Goal: Task Accomplishment & Management: Use online tool/utility

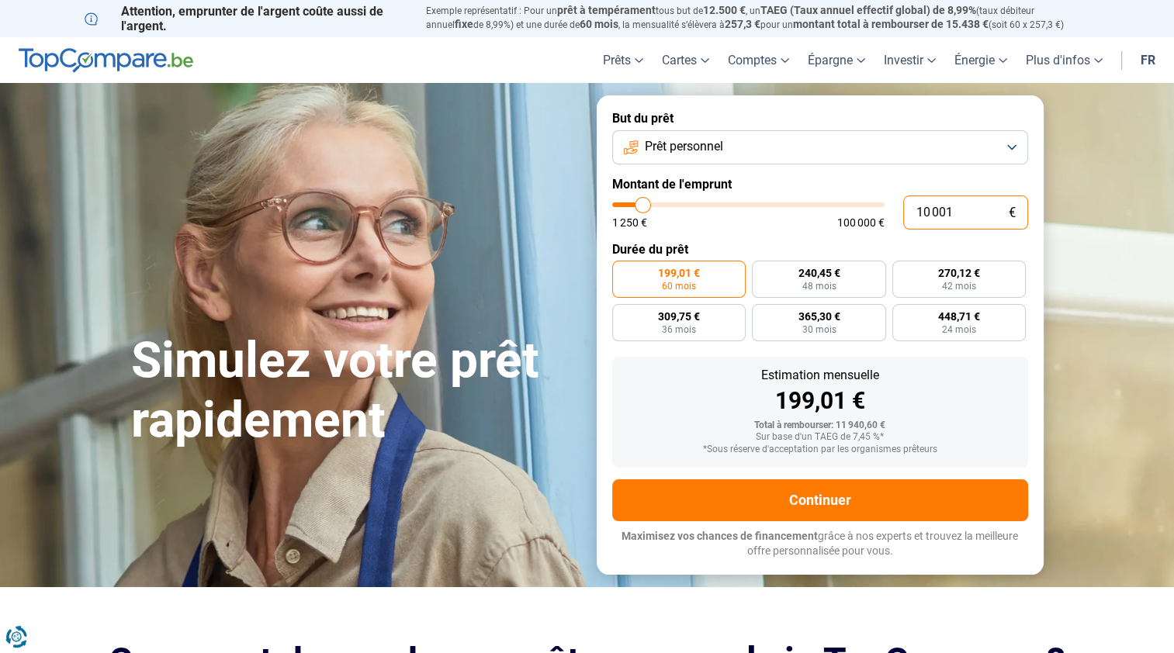
click at [966, 217] on input "10 001" at bounding box center [965, 213] width 125 height 34
type input "1 000"
type input "1250"
type input "100"
type input "1250"
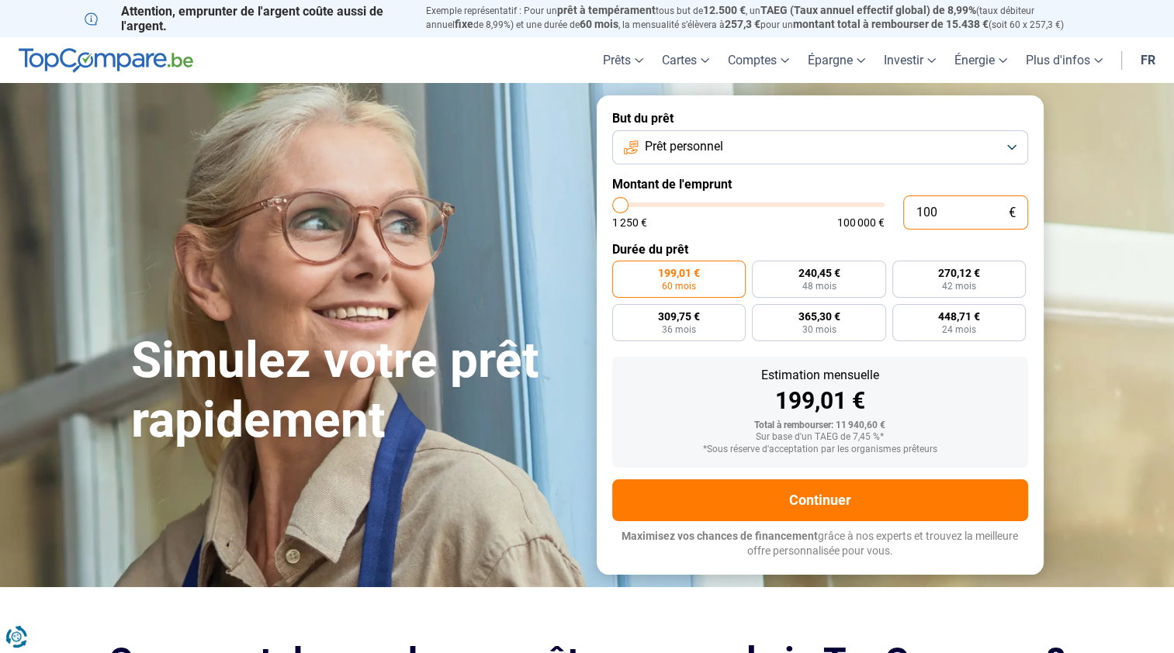
type input "10"
type input "1250"
type input "1"
type input "1250"
type input "0"
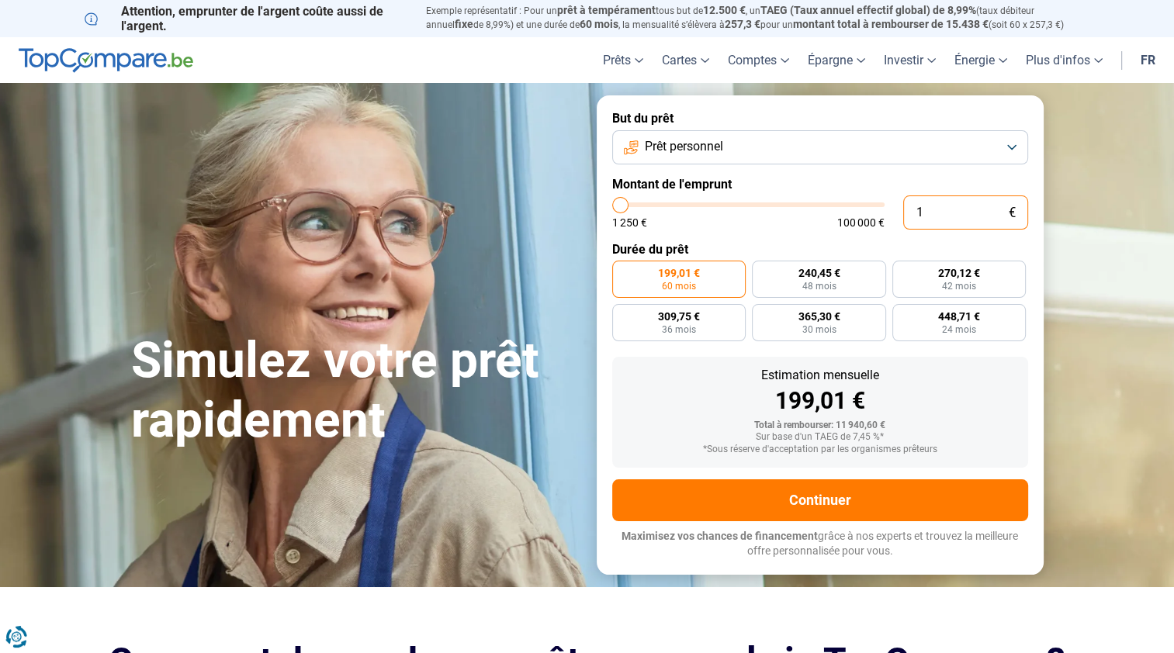
type input "1250"
type input "9"
type input "1250"
type input "99"
type input "1250"
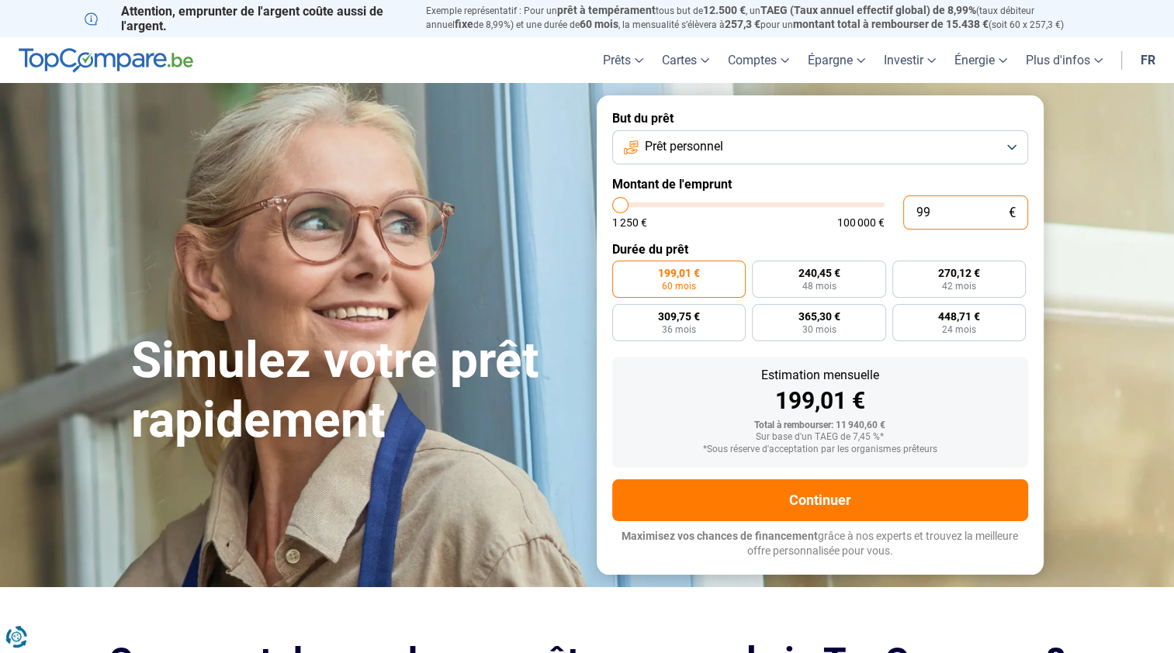
type input "990"
type input "1250"
type input "9 900"
type input "10000"
type input "99 000"
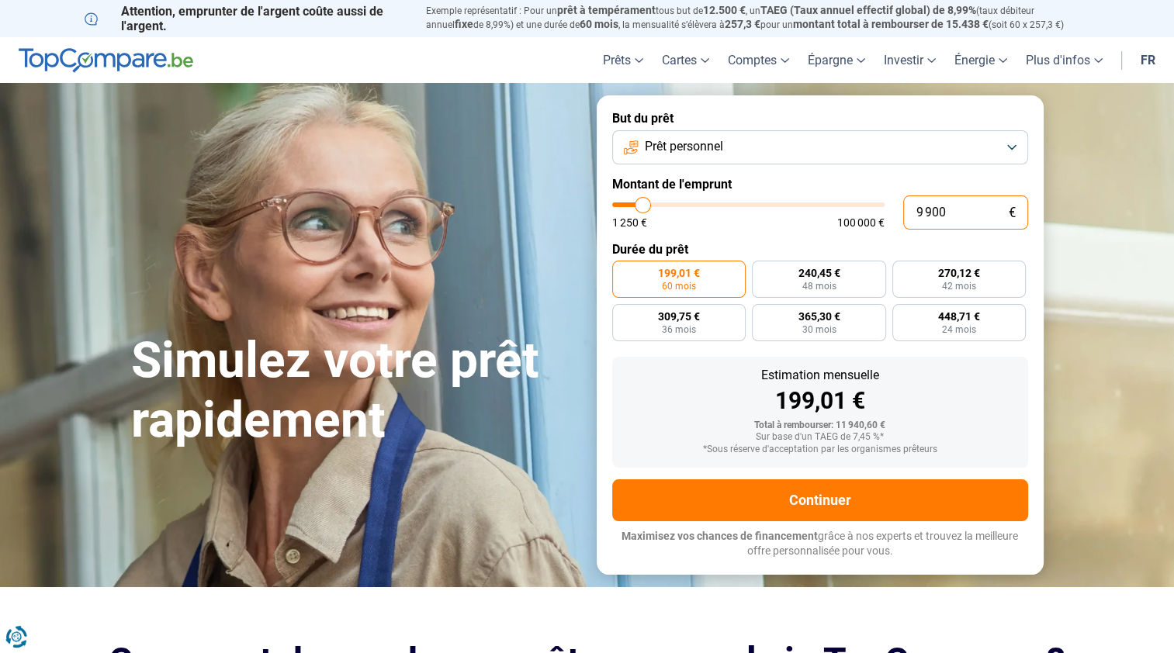
type input "99000"
radio input "false"
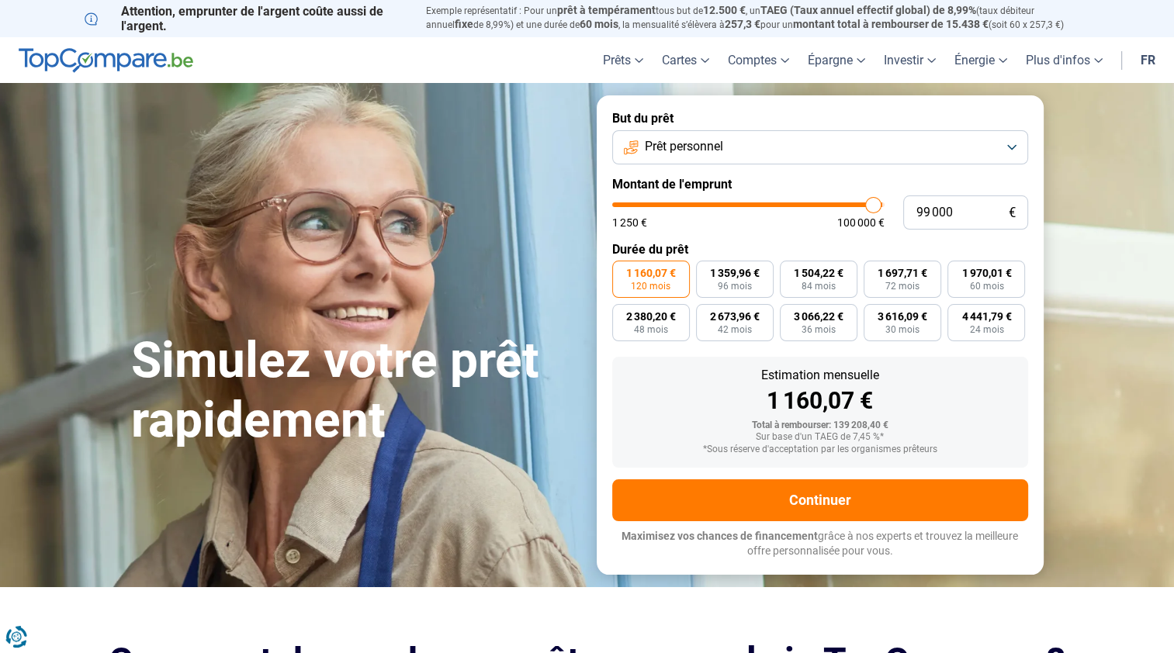
click at [978, 154] on button "Prêt personnel" at bounding box center [820, 147] width 416 height 34
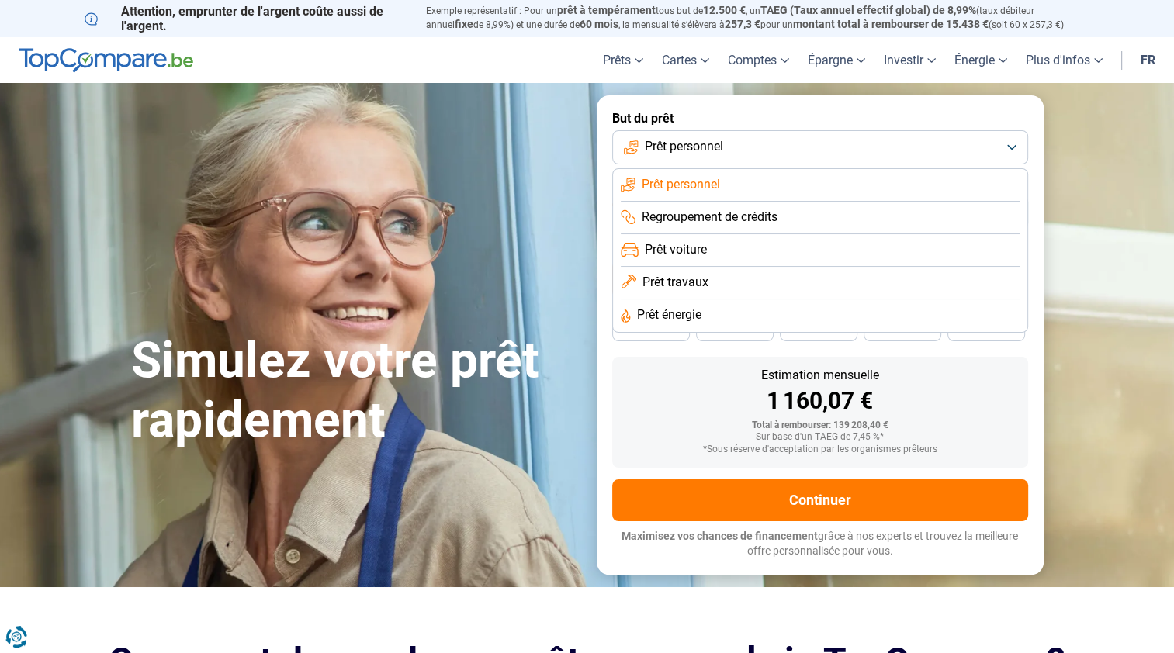
click at [996, 393] on div "1 160,07 €" at bounding box center [820, 401] width 391 height 23
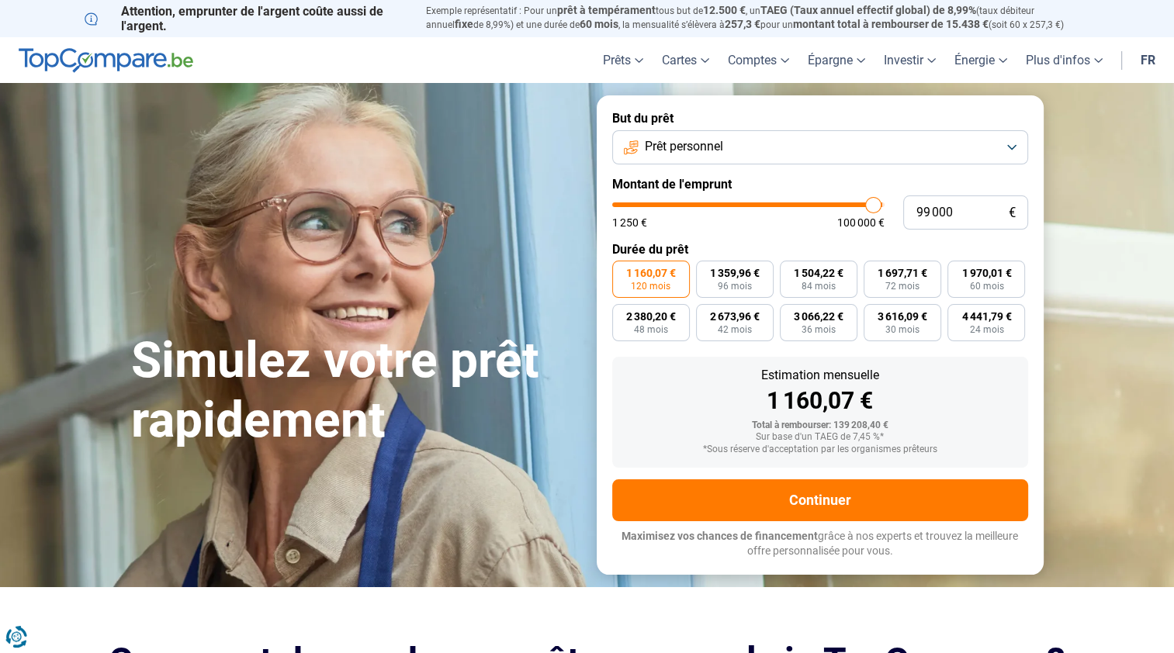
click at [784, 144] on button "Prêt personnel" at bounding box center [820, 147] width 416 height 34
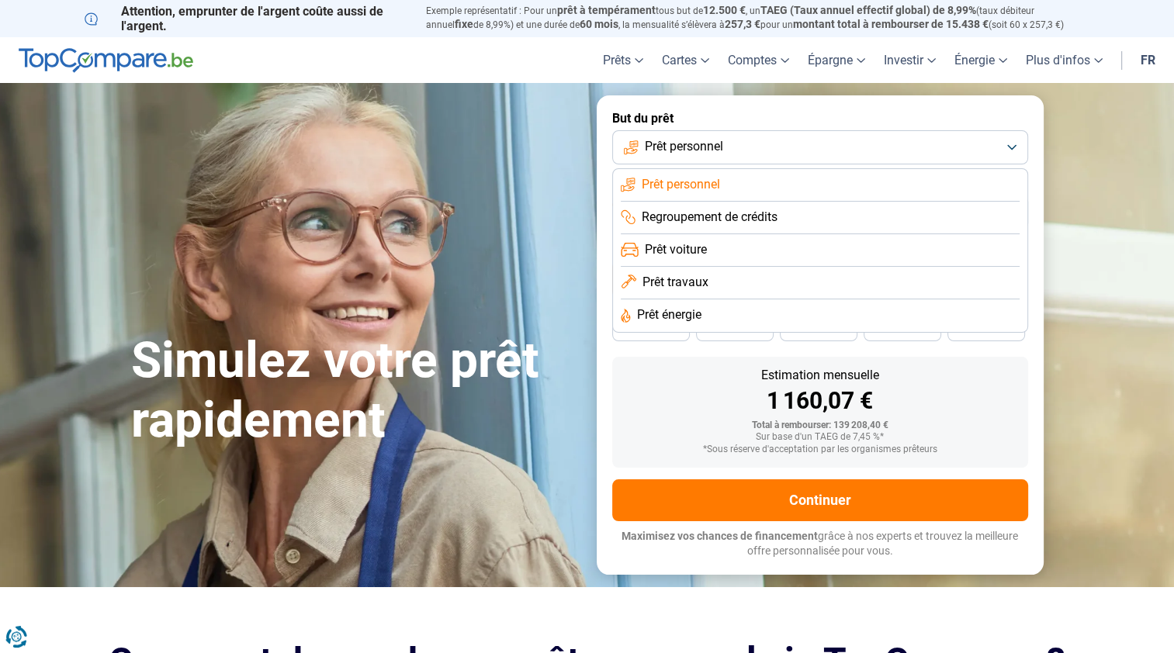
click at [764, 221] on span "Regroupement de crédits" at bounding box center [710, 217] width 136 height 17
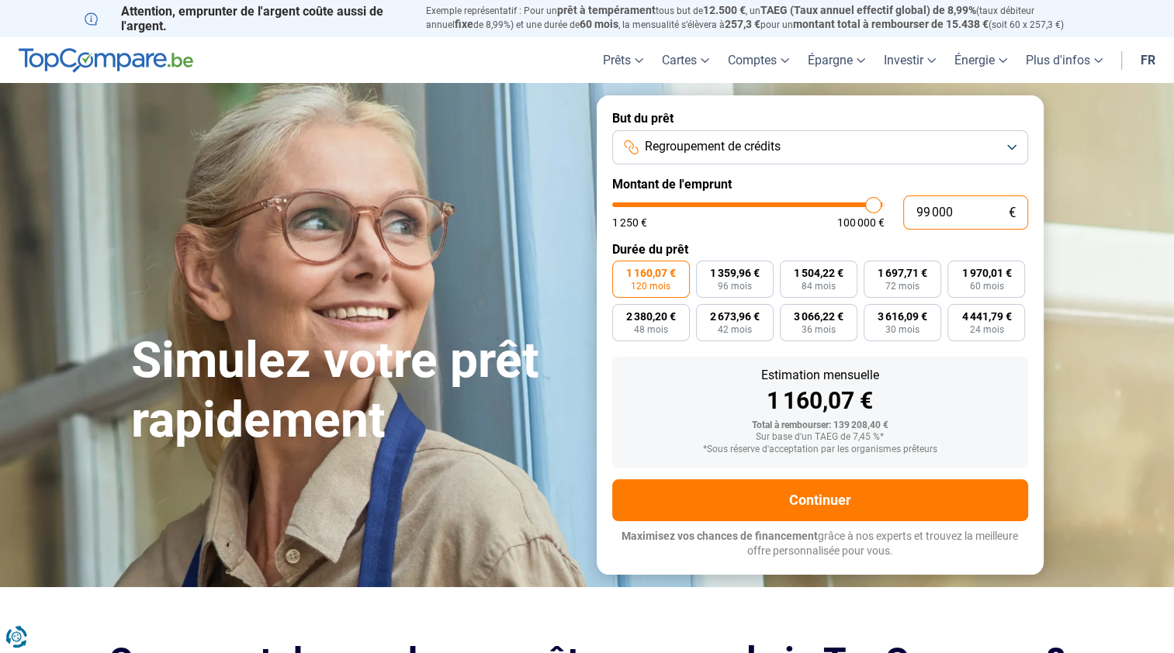
click at [961, 220] on input "99 000" at bounding box center [965, 213] width 125 height 34
type input "9 900"
type input "10000"
type input "990"
type input "1250"
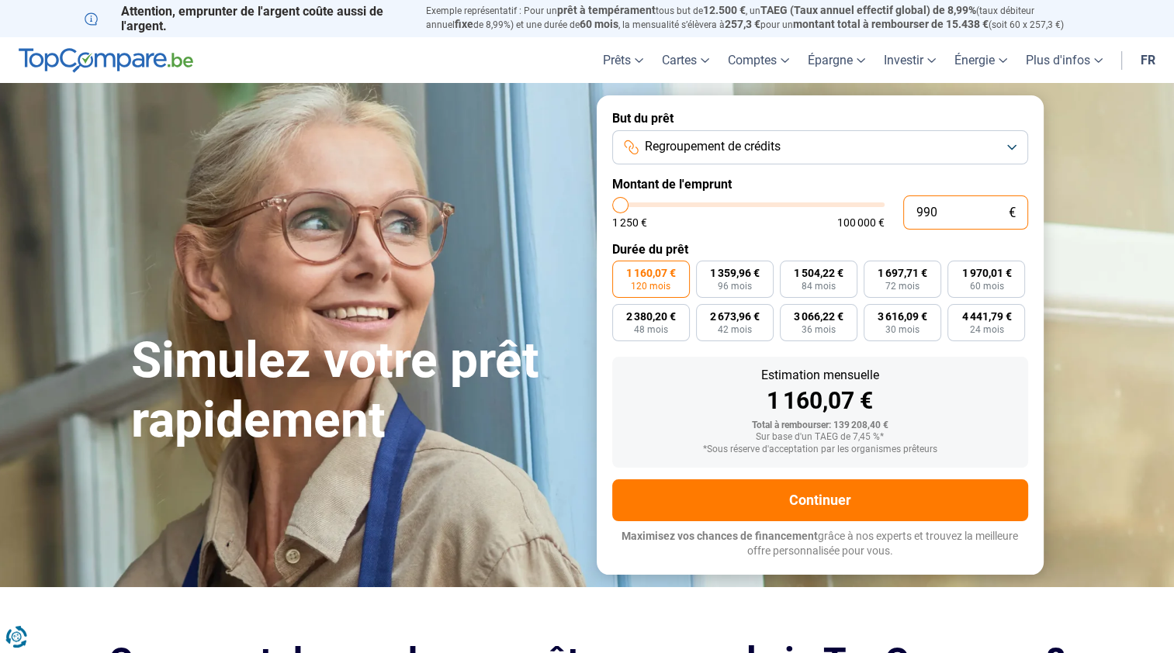
type input "99"
type input "1250"
type input "9"
type input "1250"
type input "0"
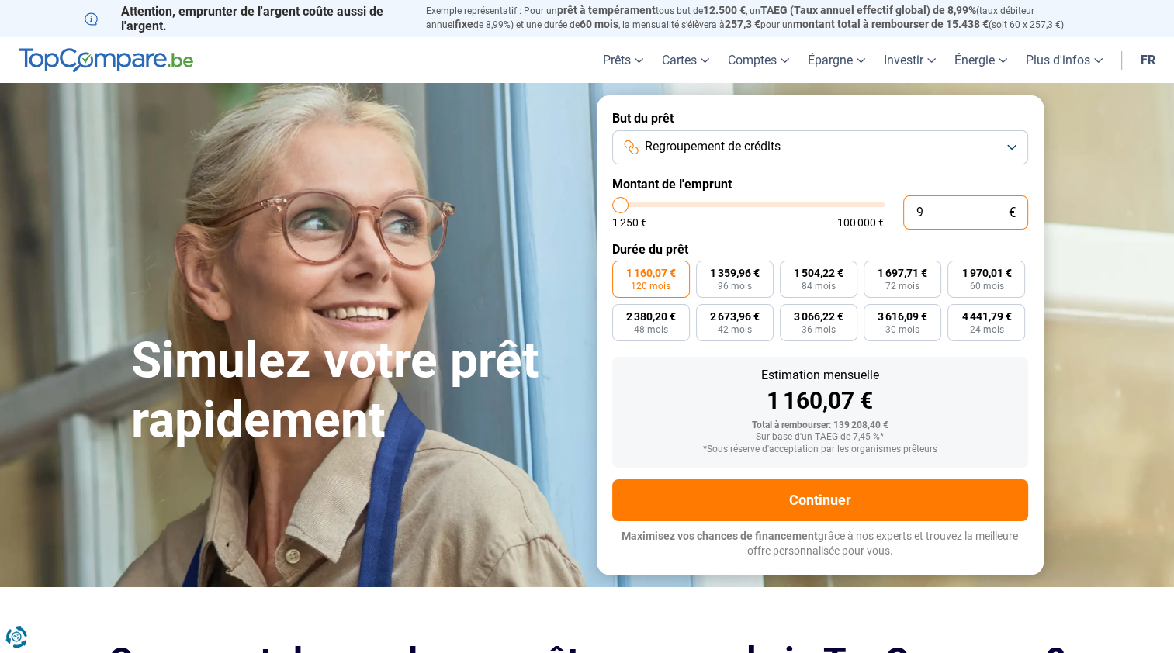
type input "1250"
type input "1"
type input "1250"
type input "10"
type input "1250"
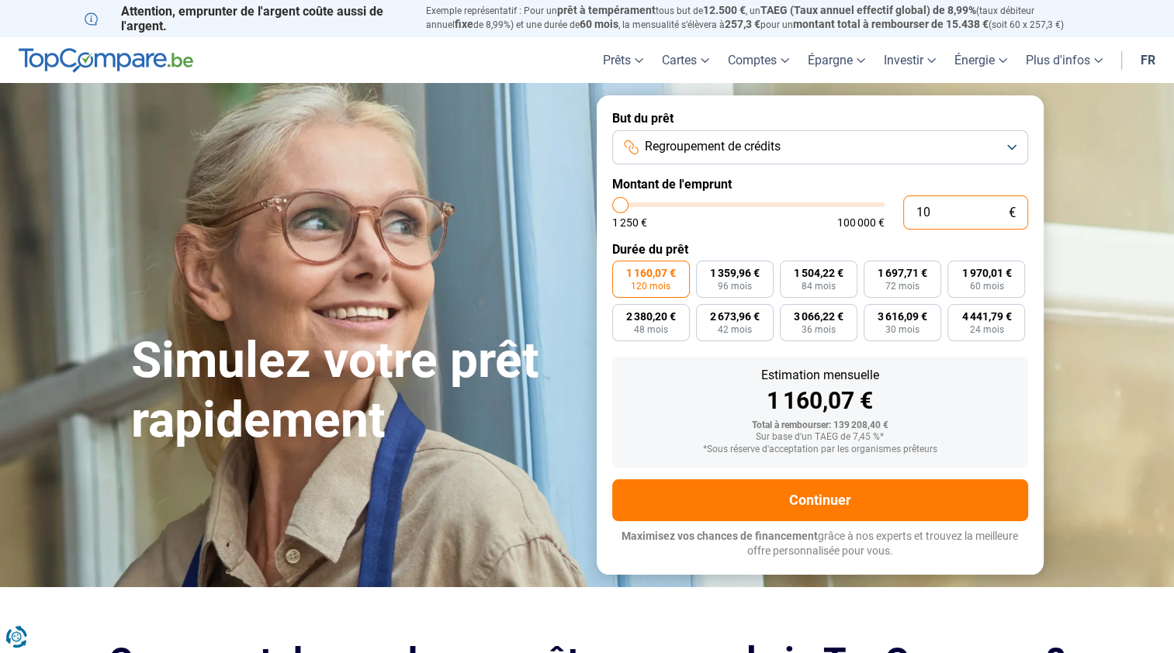
type input "100"
type input "1250"
type input "1 000"
type input "1250"
type input "1 250"
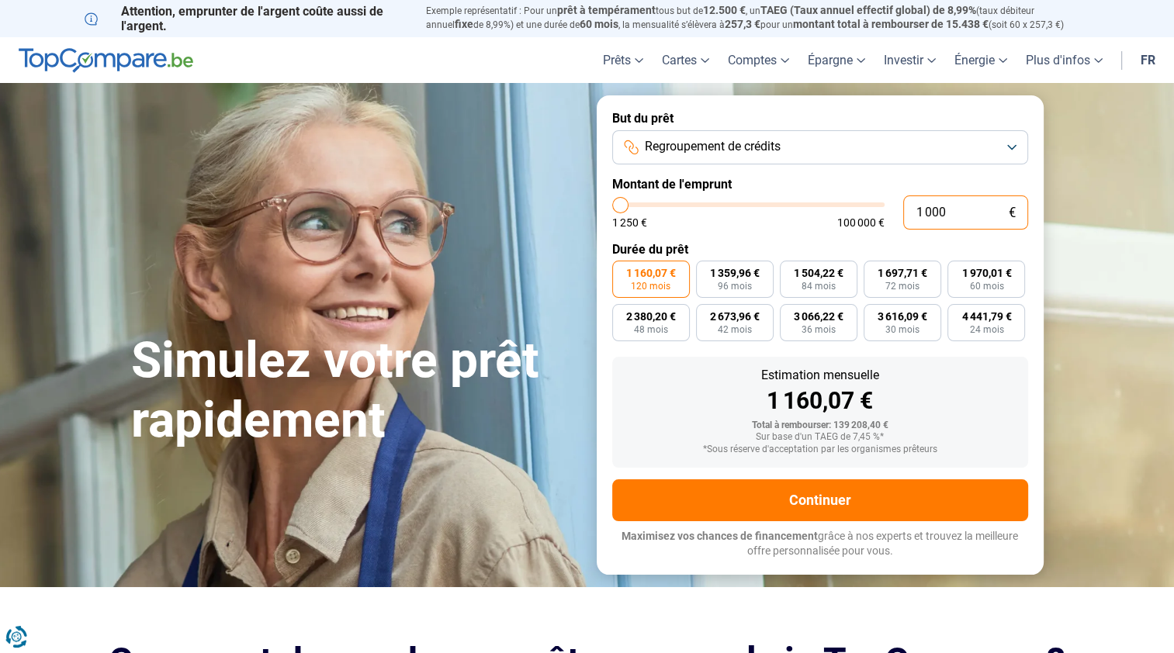
type input "1250"
radio input "true"
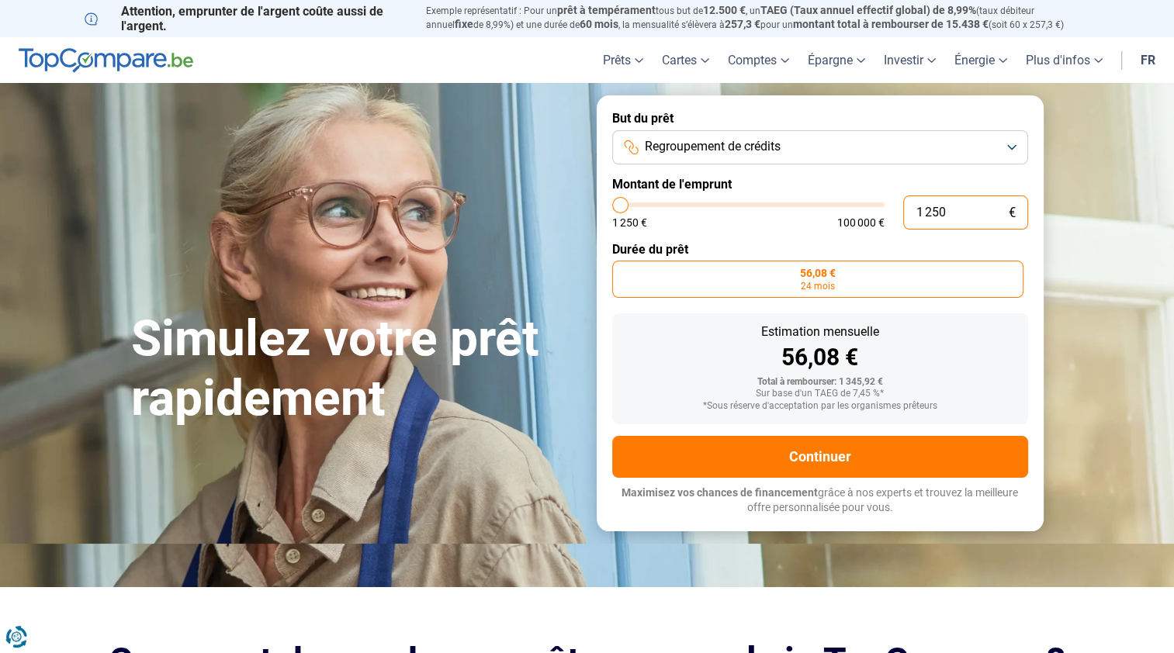
type input "125"
type input "1250"
type input "12"
type input "1250"
type input "1"
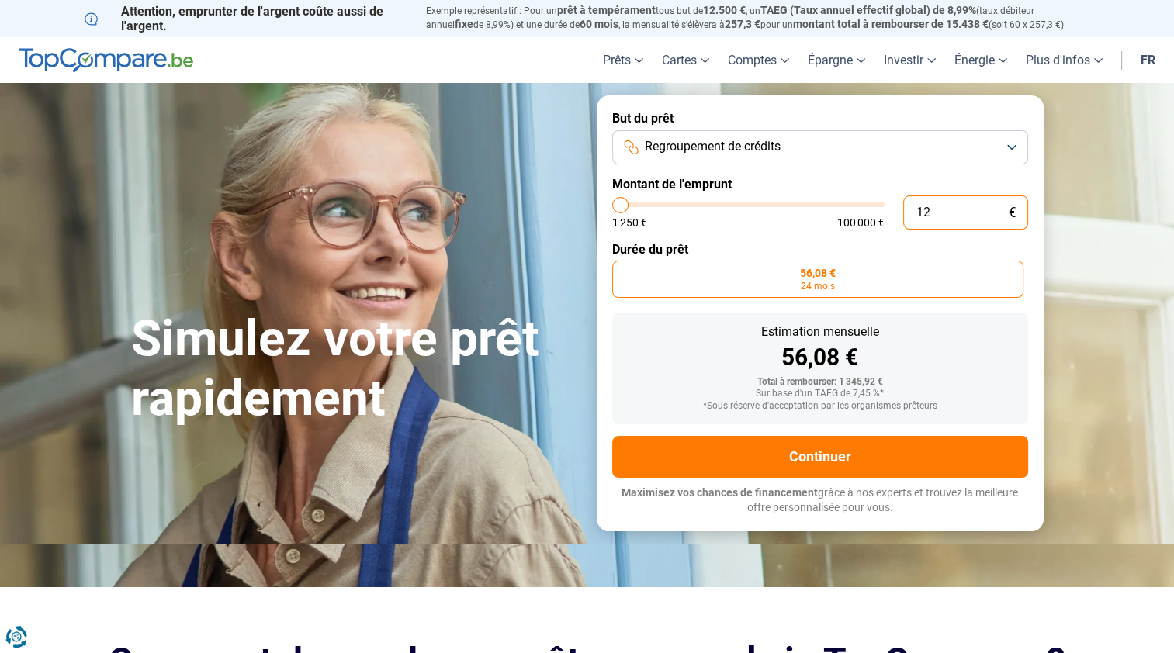
type input "1250"
type input "0"
type input "1250"
type input "1 250"
type input "1250"
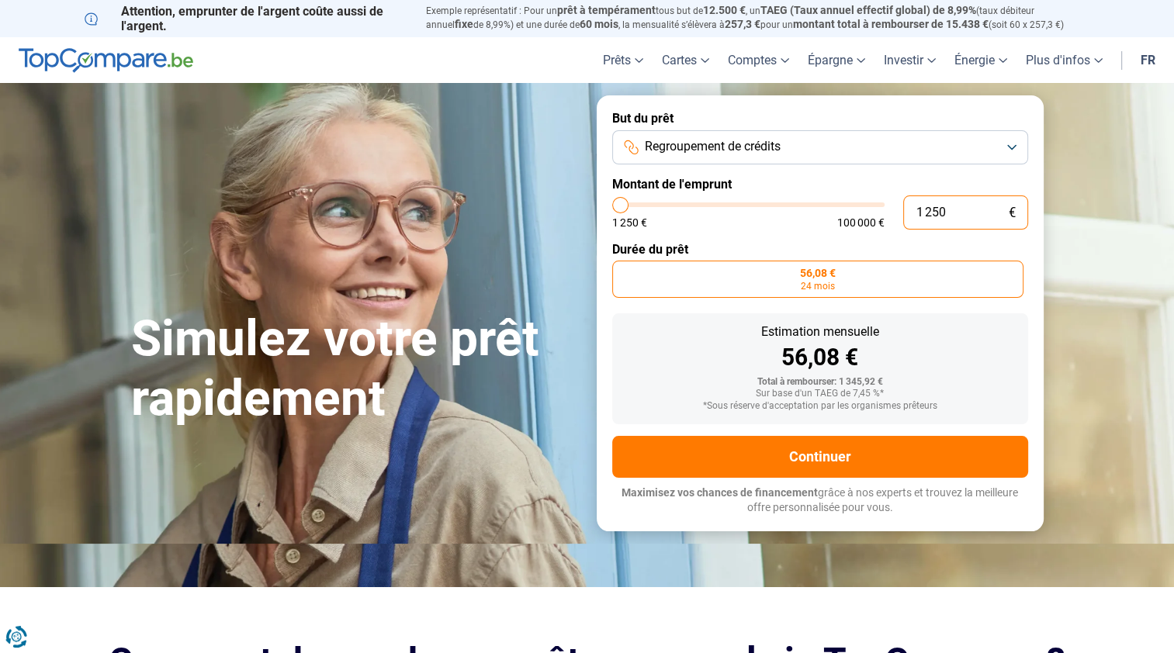
type input "125"
type input "1250"
type input "12"
type input "1250"
type input "1"
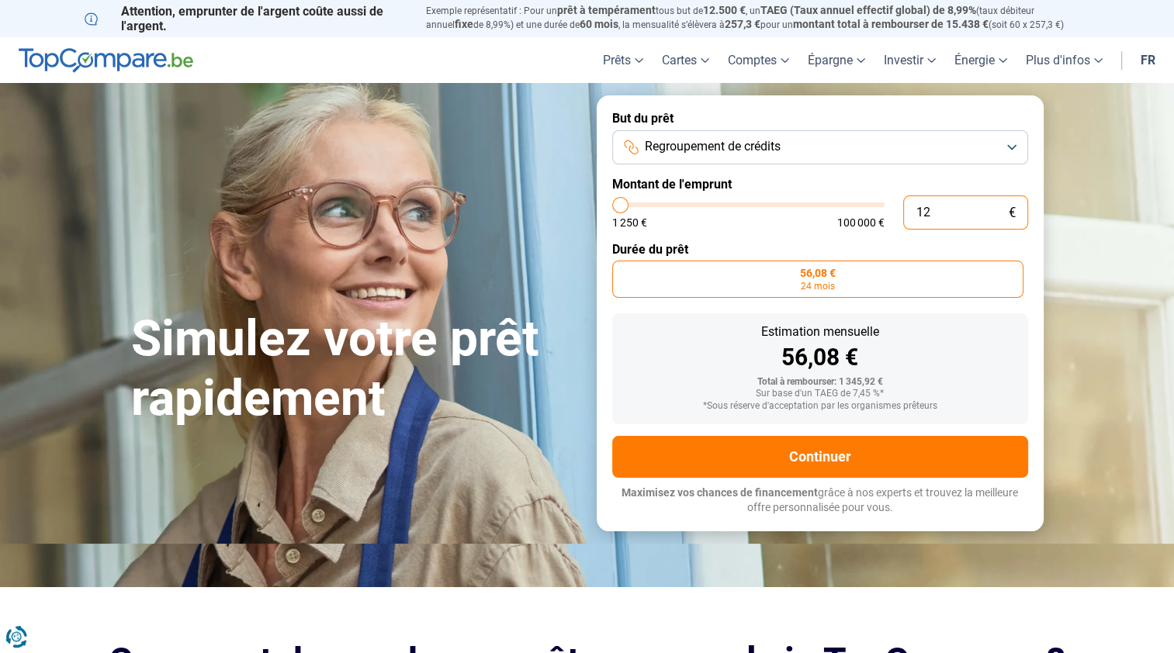
type input "1250"
type input "0"
type input "1250"
type input "1 250"
type input "1250"
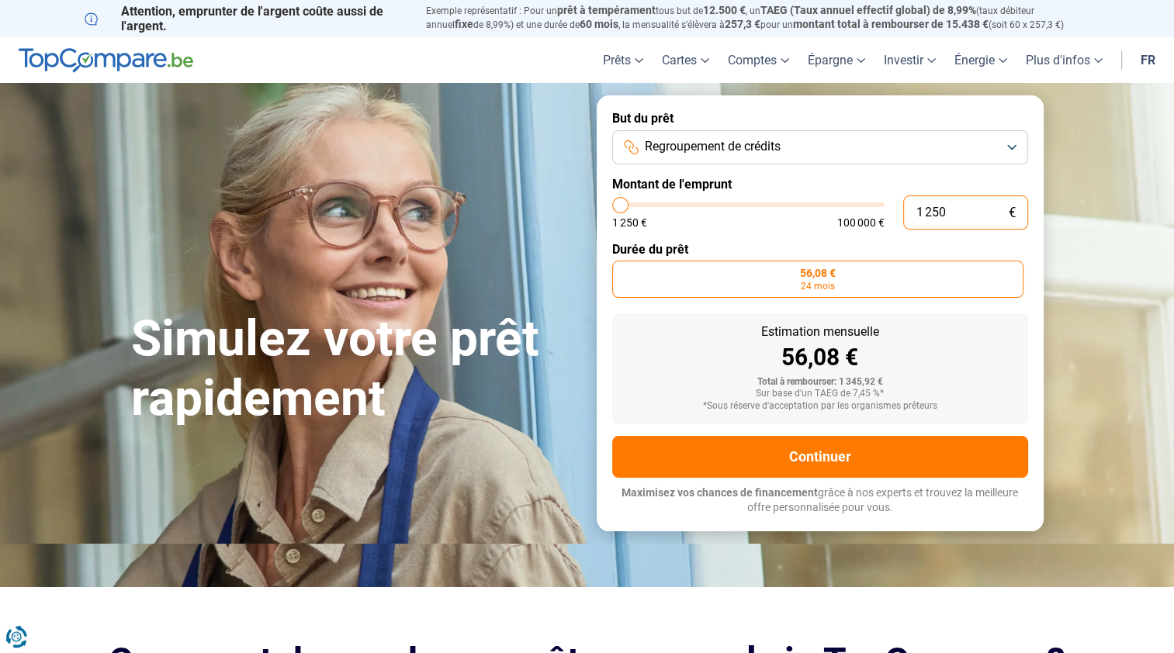
type input "12 504"
type input "12500"
type input "125 047"
type input "100000"
type input "12 504"
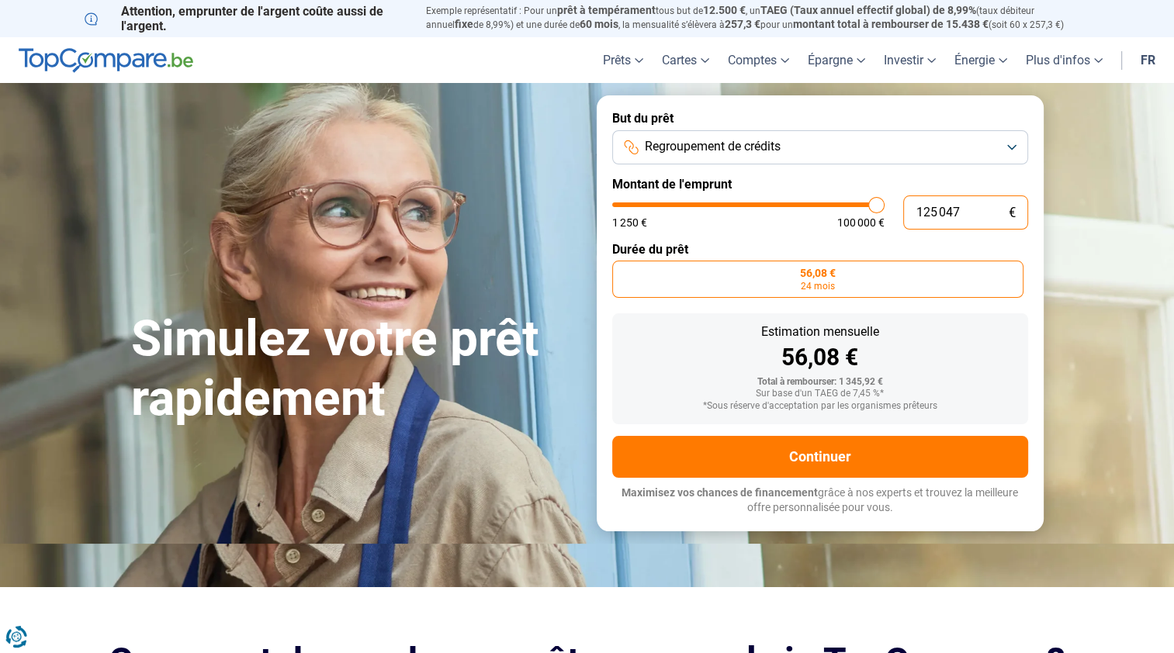
type input "12500"
type input "1 250"
type input "1250"
type input "125"
type input "1250"
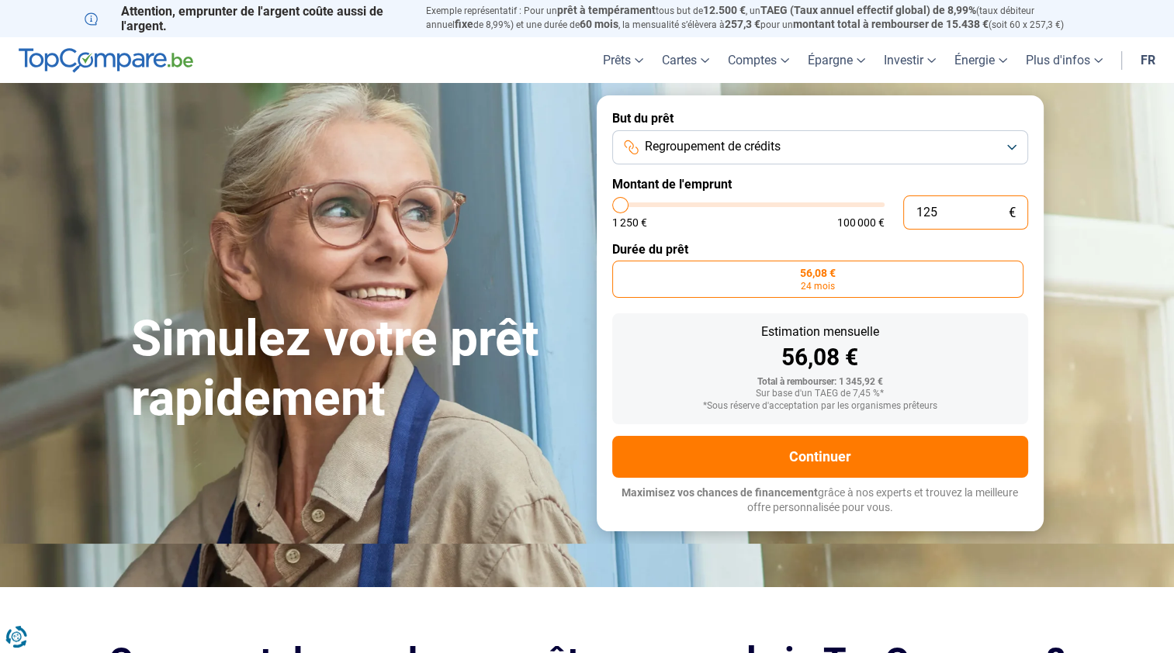
type input "12"
type input "1250"
type input "1"
type input "1250"
type input "0"
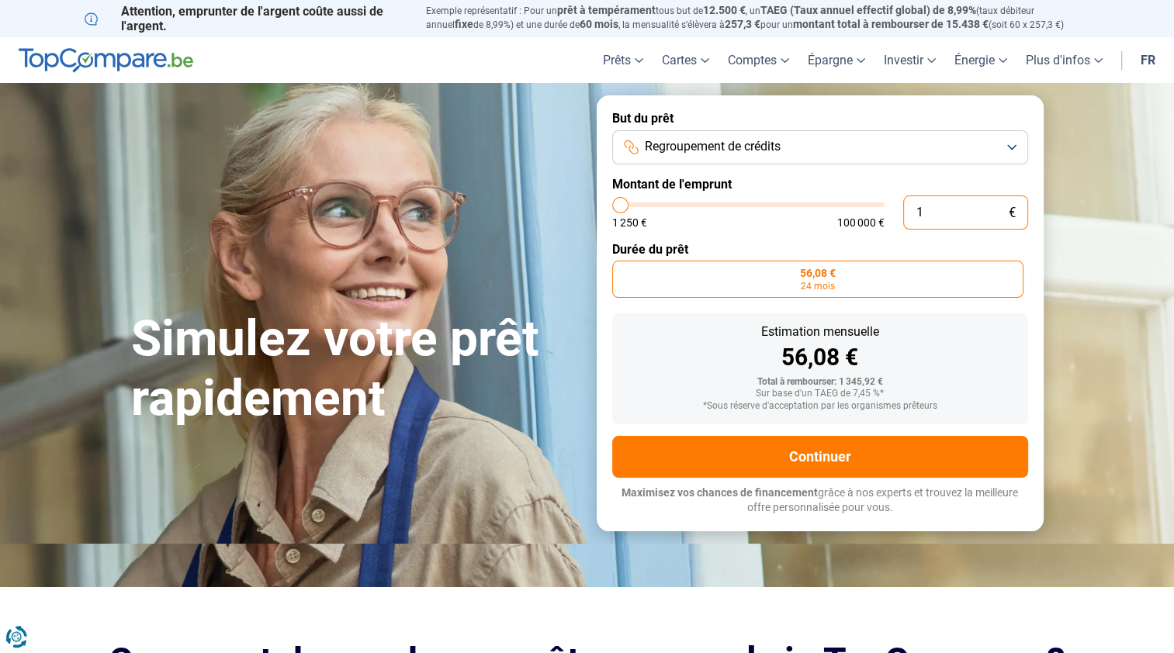
type input "1250"
type input "4"
type input "1250"
type input "47"
type input "1250"
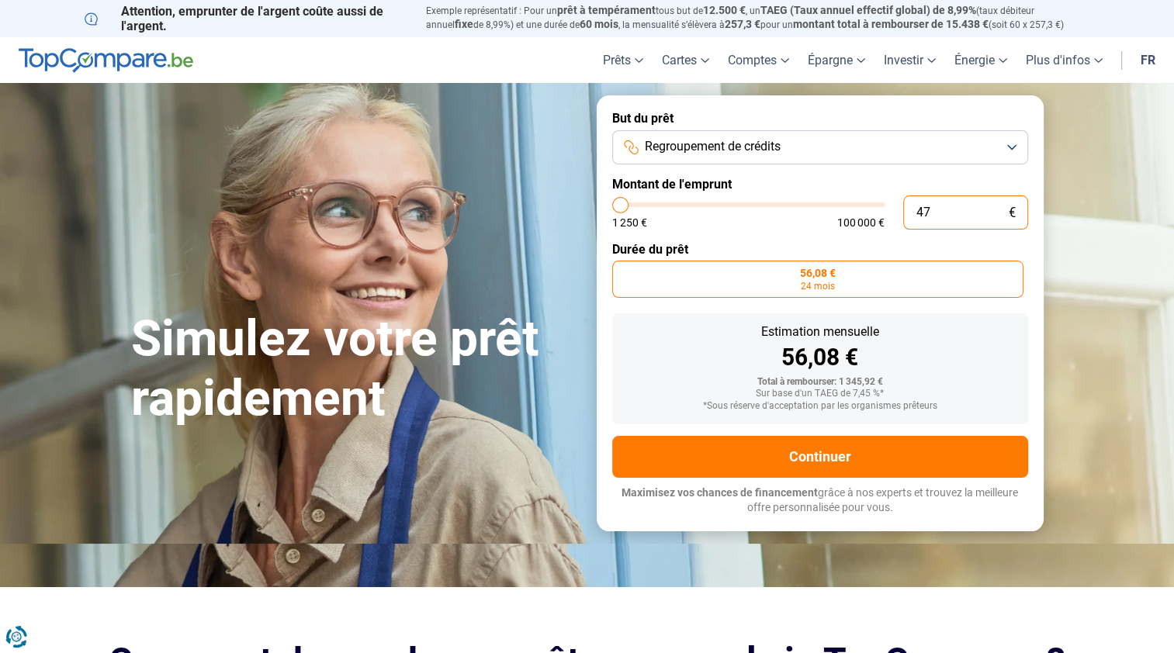
type input "470"
type input "1250"
type input "4 700"
type input "4750"
type input "47 000"
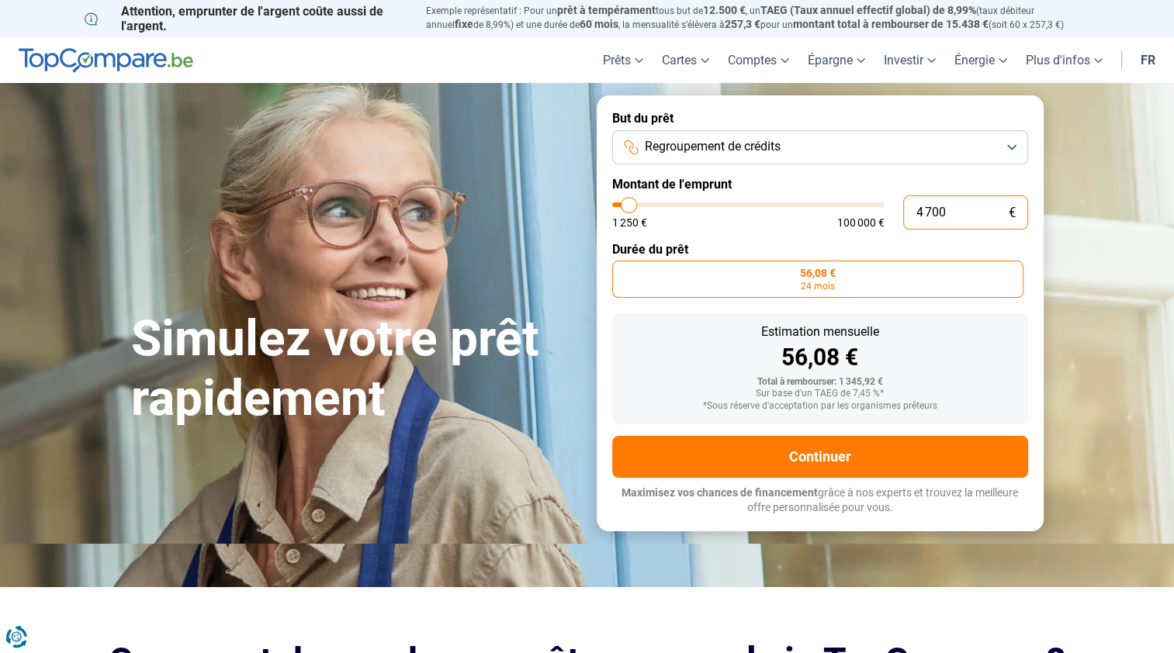
type input "47000"
radio input "false"
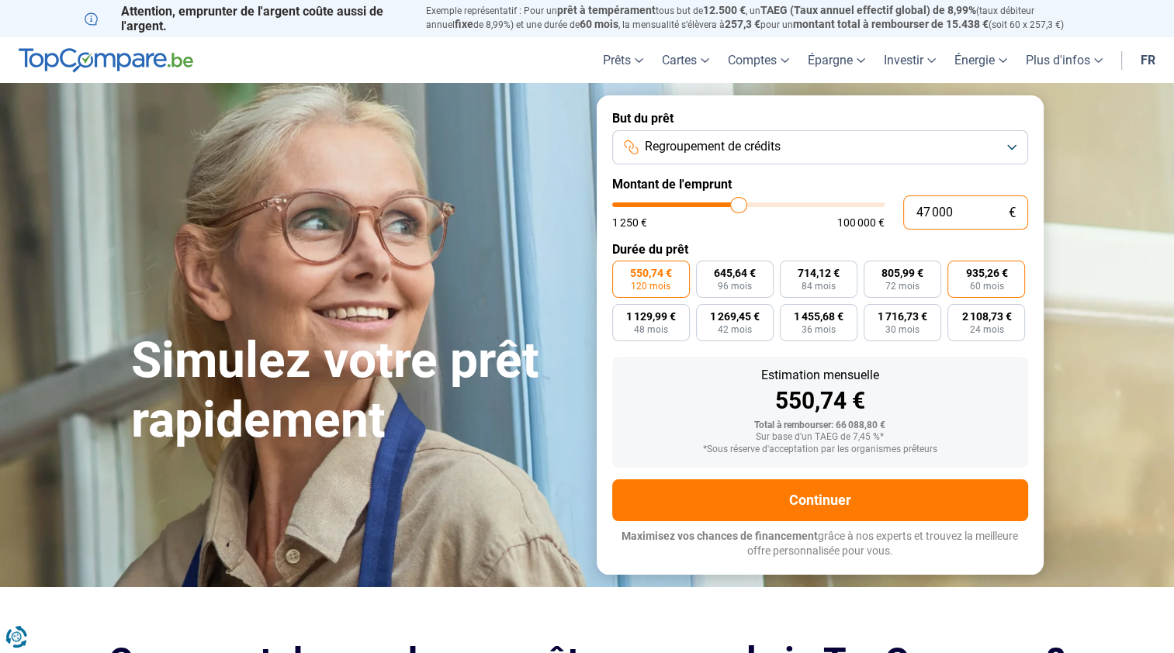
type input "47 000"
click at [978, 287] on span "60 mois" at bounding box center [986, 286] width 34 height 9
click at [958, 271] on input "935,26 € 60 mois" at bounding box center [952, 266] width 10 height 10
radio input "true"
